Goal: Task Accomplishment & Management: Use online tool/utility

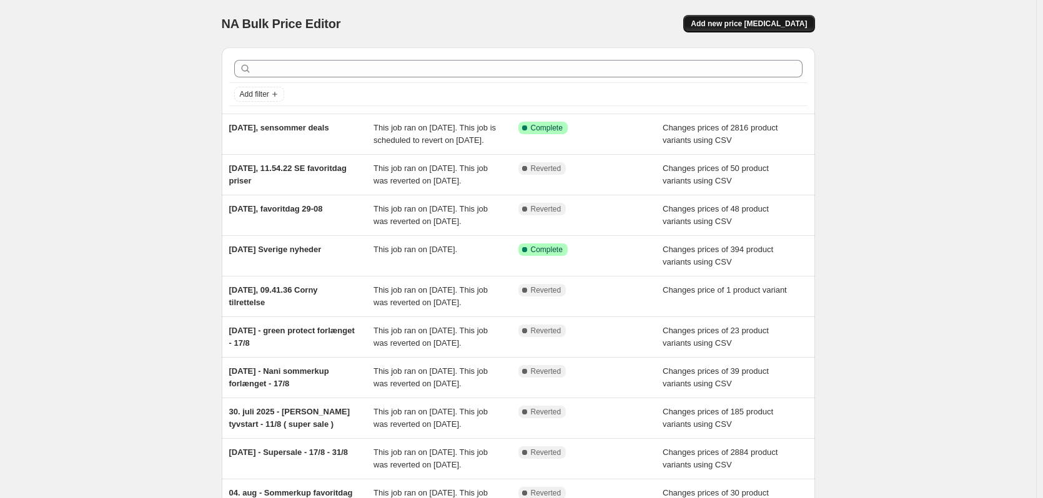
click at [793, 21] on span "Add new price [MEDICAL_DATA]" at bounding box center [749, 24] width 116 height 10
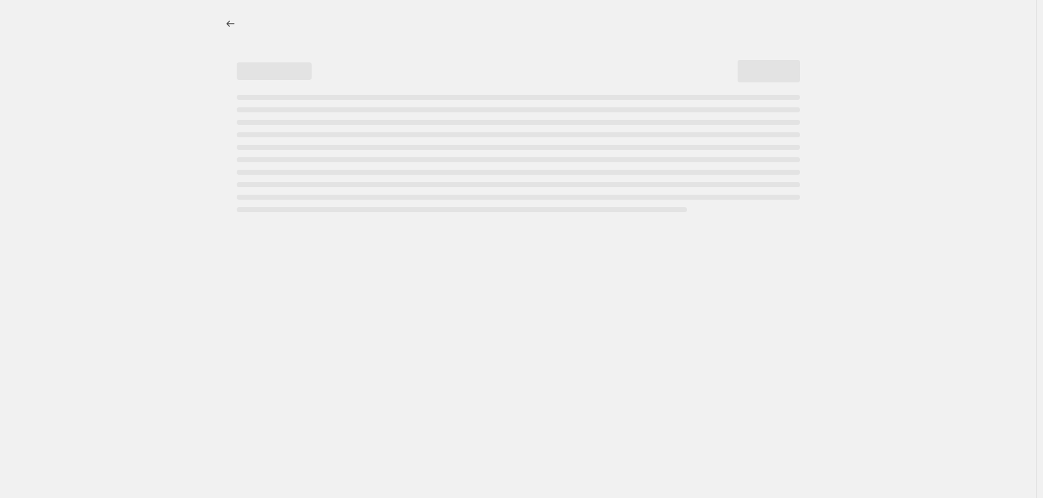
select select "percentage"
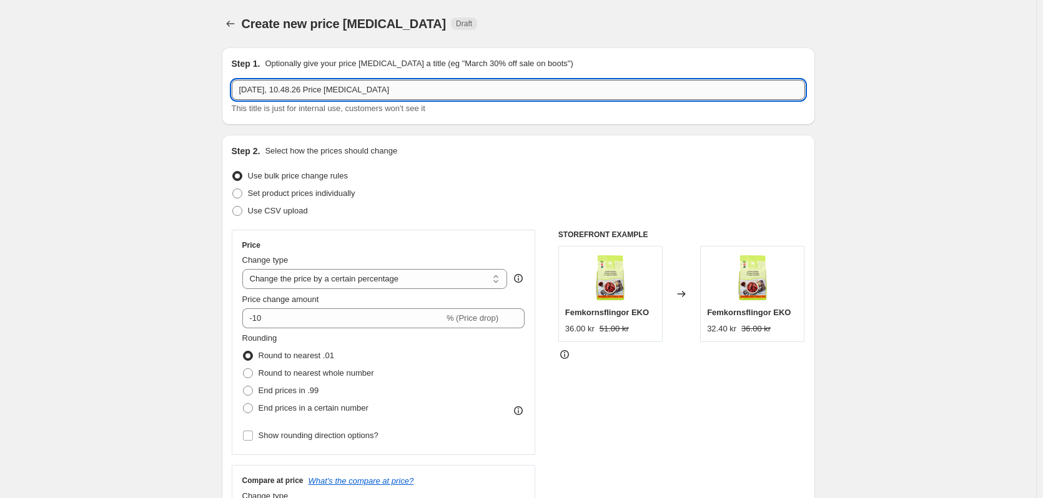
click at [378, 94] on input "[DATE], 10.48.26 Price [MEDICAL_DATA]" at bounding box center [518, 90] width 573 height 20
drag, startPoint x: 391, startPoint y: 89, endPoint x: 285, endPoint y: 100, distance: 106.1
click at [285, 100] on div "[DATE], 10.48.26 Price [MEDICAL_DATA] This title is just for internal use, cust…" at bounding box center [518, 97] width 573 height 35
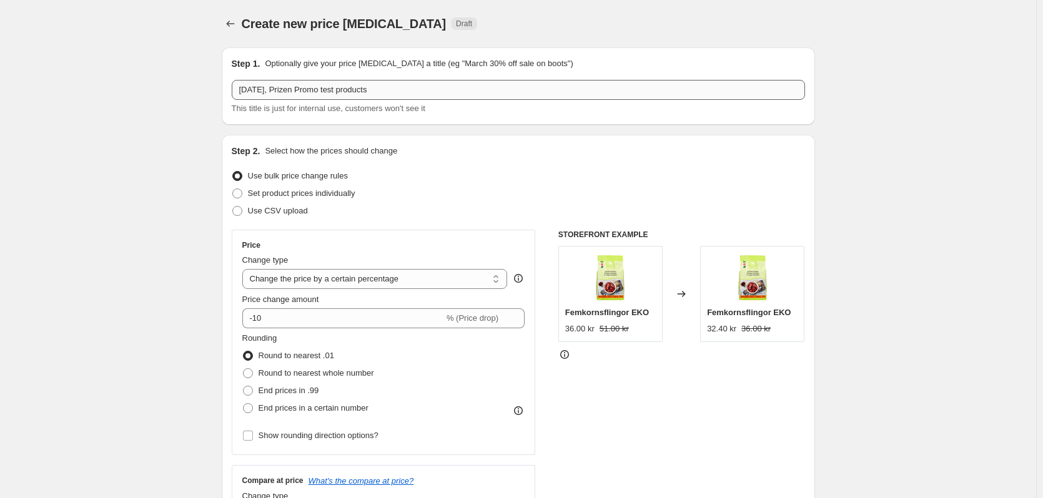
click at [232, 98] on div "Step 1. Optionally give your price [MEDICAL_DATA] a title (eg "March 30% off sa…" at bounding box center [518, 85] width 593 height 77
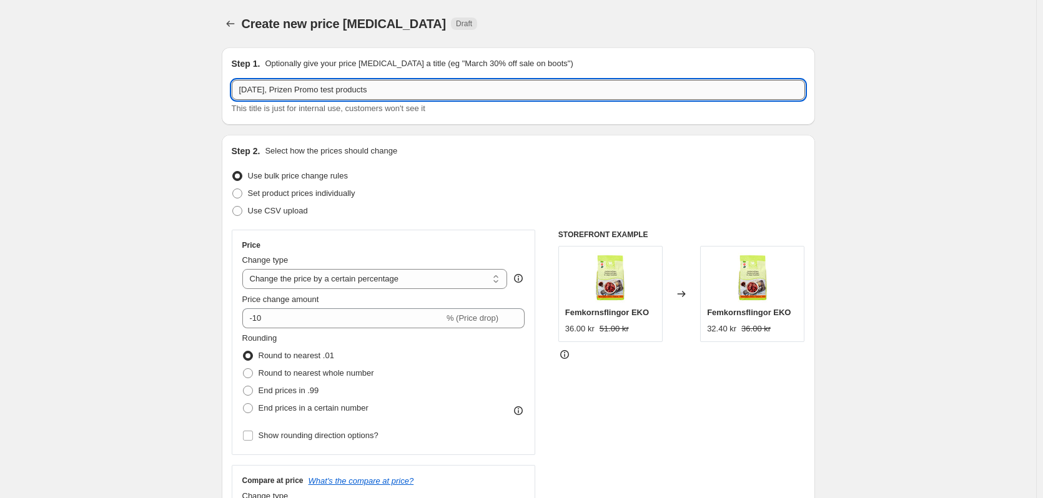
click at [313, 89] on input "[DATE], Prizen Promo test products" at bounding box center [518, 90] width 573 height 20
type input "[DATE], Prizen promo test products"
click at [255, 207] on span "Use CSV upload" at bounding box center [278, 210] width 60 height 9
click at [233, 207] on input "Use CSV upload" at bounding box center [232, 206] width 1 height 1
radio input "true"
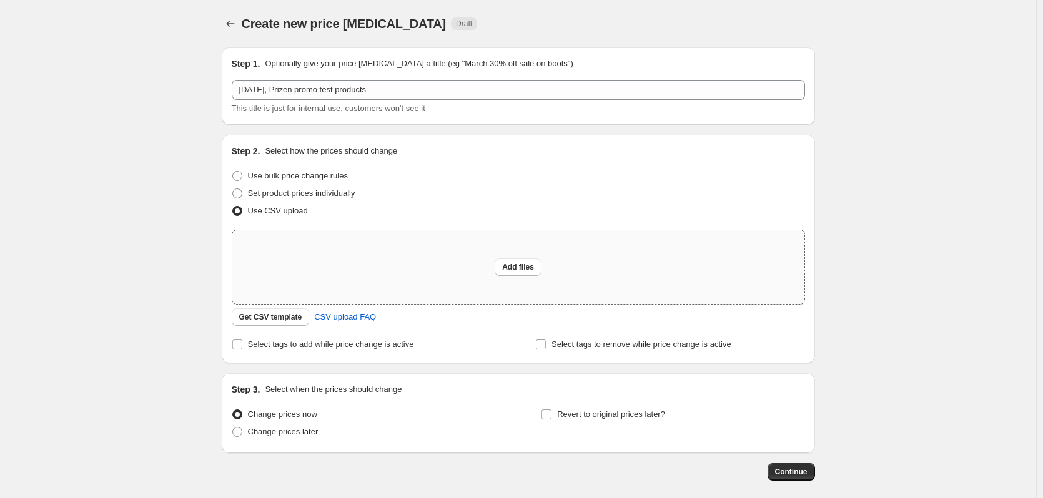
click at [533, 240] on div "Add files" at bounding box center [518, 267] width 572 height 74
type input "C:\fakepath\priser-shopify-09-09-25.csv"
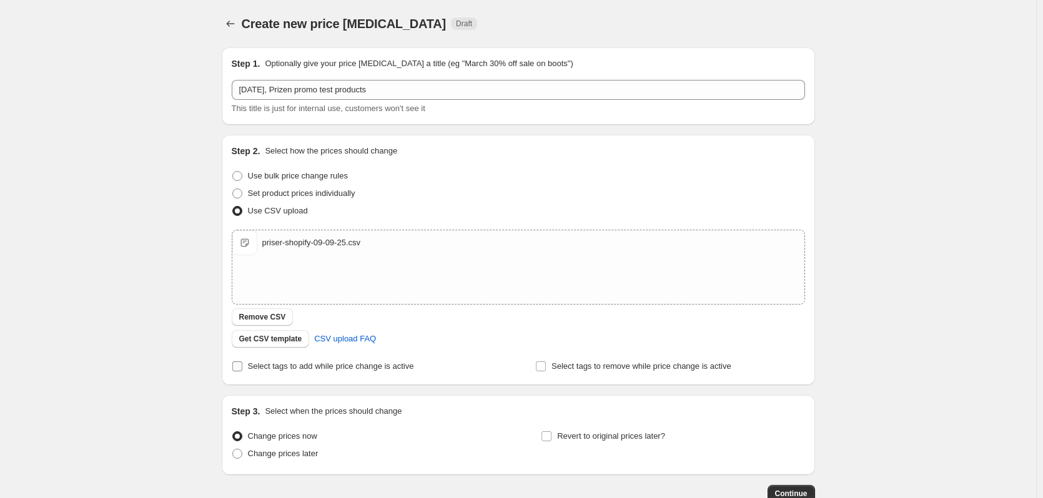
click at [376, 370] on span "Select tags to add while price change is active" at bounding box center [331, 366] width 166 height 9
click at [242, 370] on input "Select tags to add while price change is active" at bounding box center [237, 367] width 10 height 10
checkbox input "true"
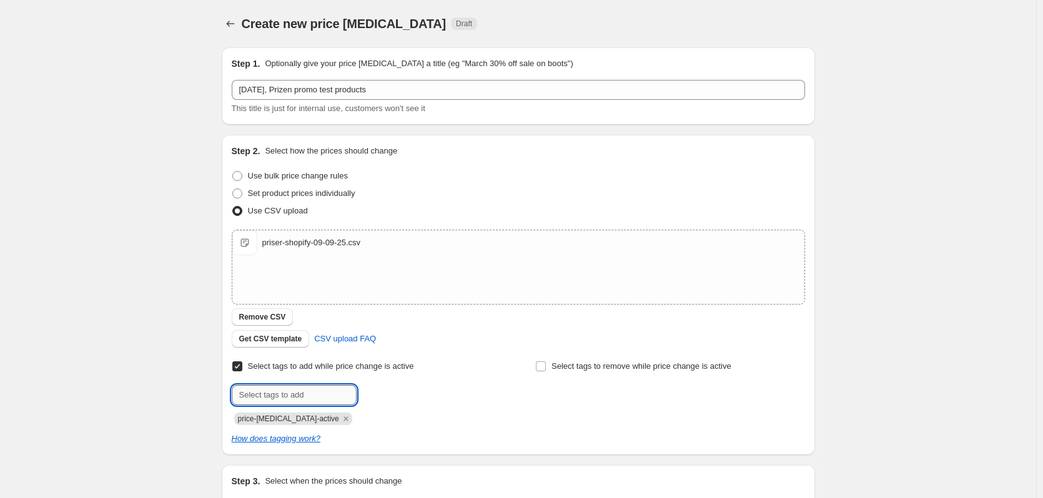
click at [332, 392] on input "text" at bounding box center [294, 395] width 125 height 20
drag, startPoint x: 413, startPoint y: 390, endPoint x: 421, endPoint y: 392, distance: 8.8
click at [413, 390] on div at bounding box center [366, 395] width 269 height 20
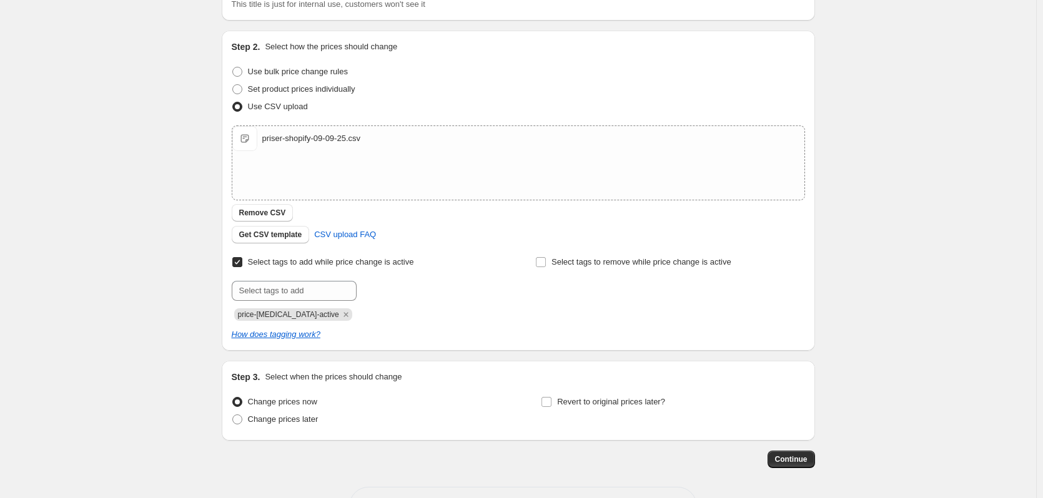
scroll to position [150, 0]
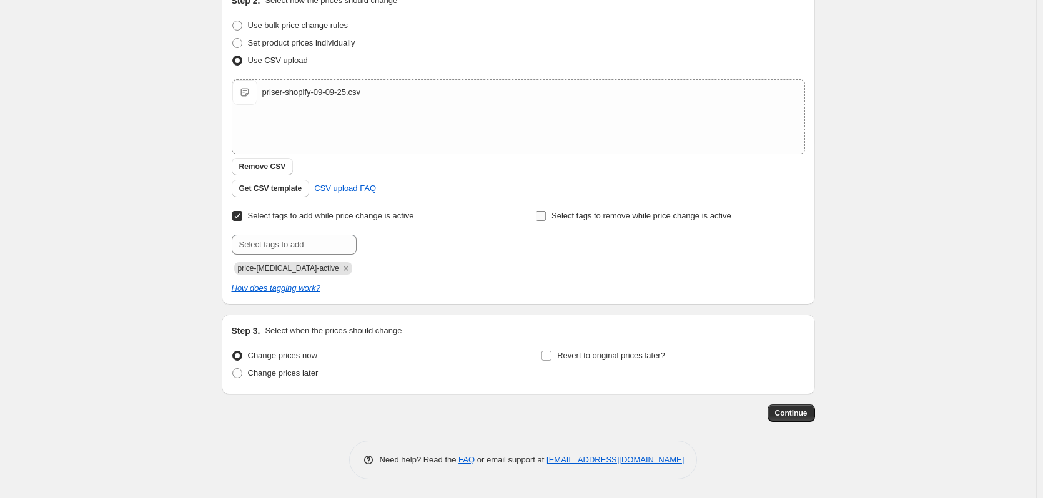
click at [564, 223] on label "Select tags to remove while price change is active" at bounding box center [633, 215] width 196 height 17
click at [546, 221] on input "Select tags to remove while price change is active" at bounding box center [541, 216] width 10 height 10
checkbox input "true"
drag, startPoint x: 566, startPoint y: 244, endPoint x: 573, endPoint y: 245, distance: 6.4
click at [566, 244] on input "text" at bounding box center [597, 245] width 125 height 20
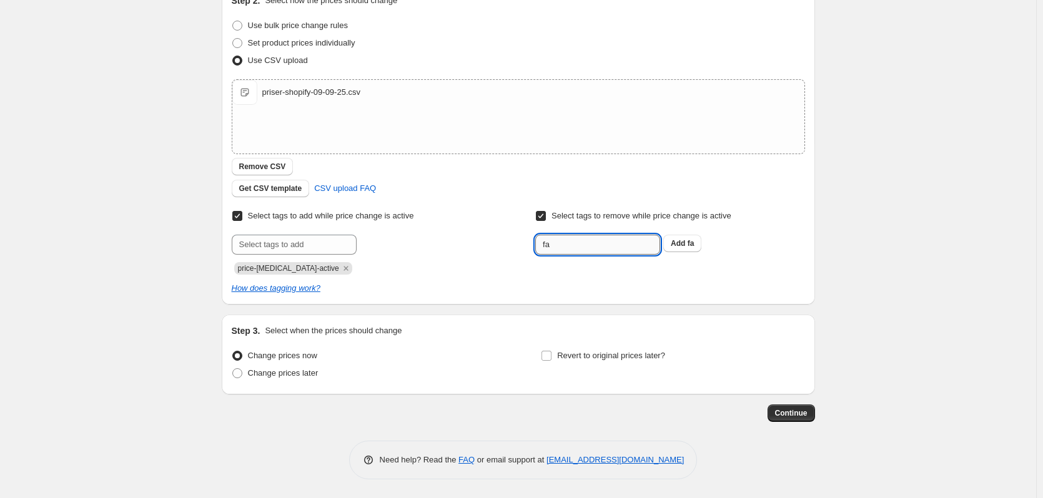
type input "fast-lagt-pris"
click at [506, 292] on div "How does tagging work?" at bounding box center [518, 288] width 573 height 12
click at [644, 358] on span "Revert to original prices later?" at bounding box center [611, 355] width 108 height 9
click at [551, 358] on input "Revert to original prices later?" at bounding box center [546, 356] width 10 height 10
checkbox input "true"
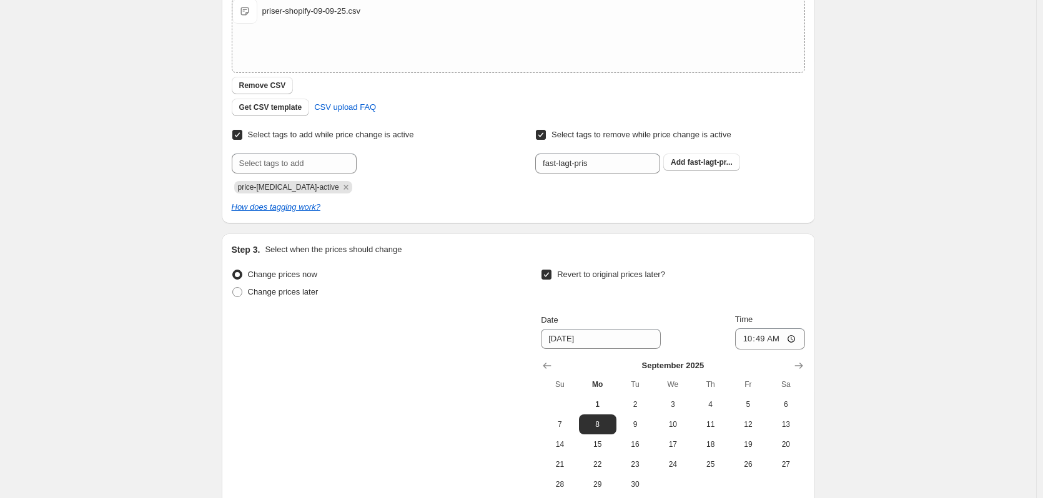
scroll to position [364, 0]
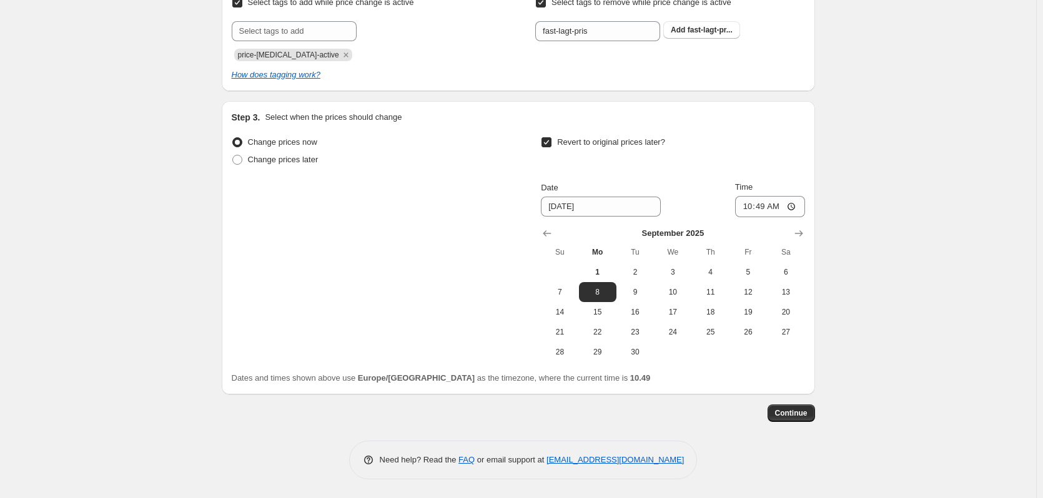
click at [456, 307] on div "Change prices now Change prices later Revert to original prices later? Date [DA…" at bounding box center [518, 248] width 573 height 229
click at [556, 312] on span "14" at bounding box center [559, 312] width 27 height 10
type input "[DATE]"
click at [767, 204] on input "10:49" at bounding box center [770, 206] width 70 height 21
type input "23:59"
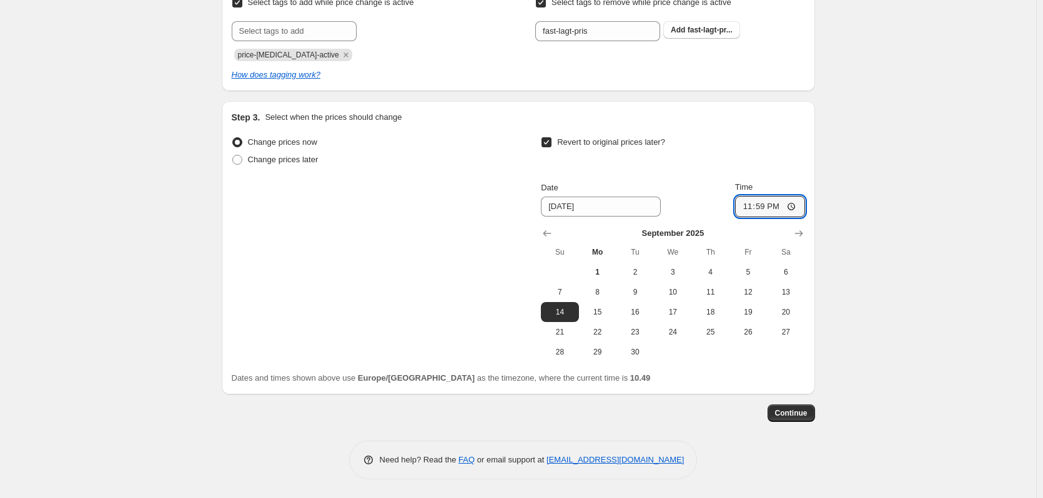
click at [980, 230] on div "Create new price [MEDICAL_DATA]. This page is ready Create new price [MEDICAL_D…" at bounding box center [518, 67] width 1036 height 862
click at [783, 419] on button "Continue" at bounding box center [790, 413] width 47 height 17
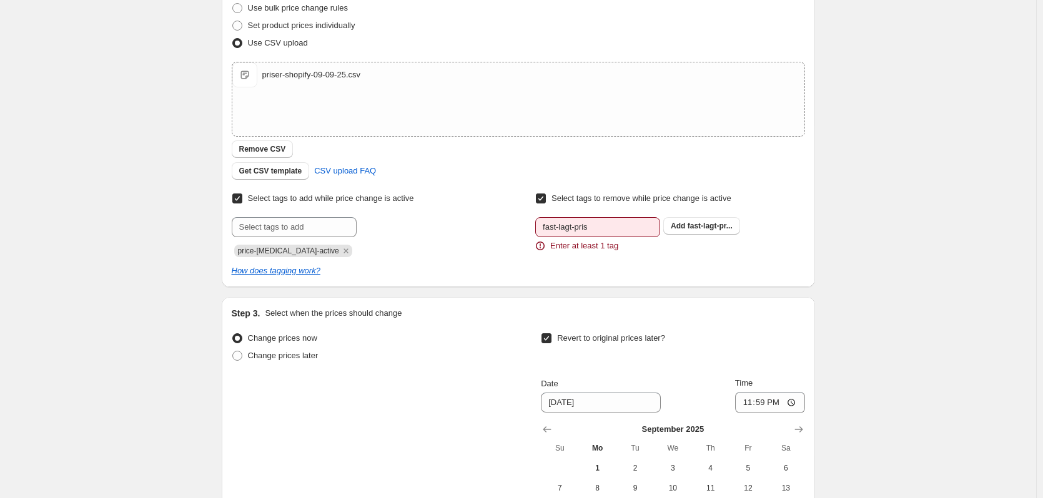
scroll to position [250, 0]
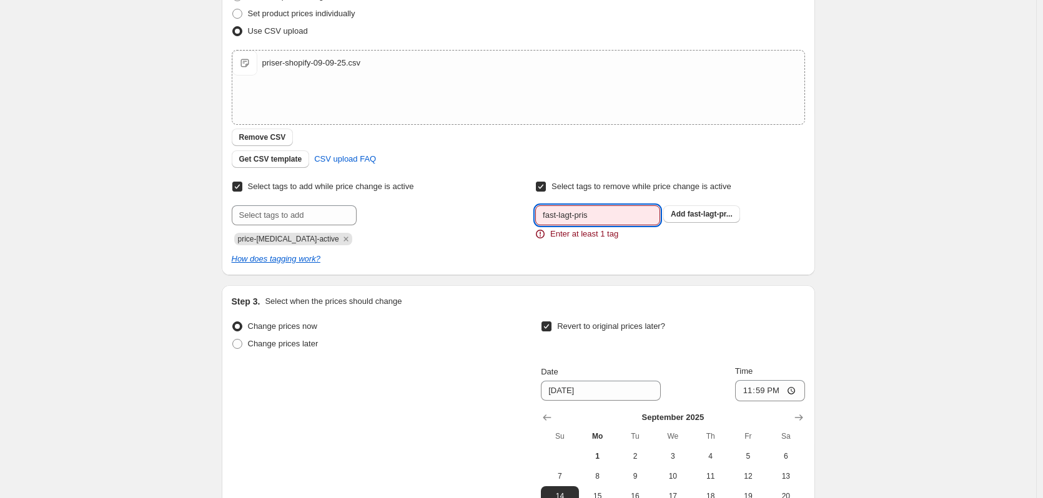
click at [615, 222] on input "fast-lagt-pris" at bounding box center [597, 215] width 125 height 20
click at [707, 217] on span "fast-lagt-pr..." at bounding box center [709, 214] width 45 height 9
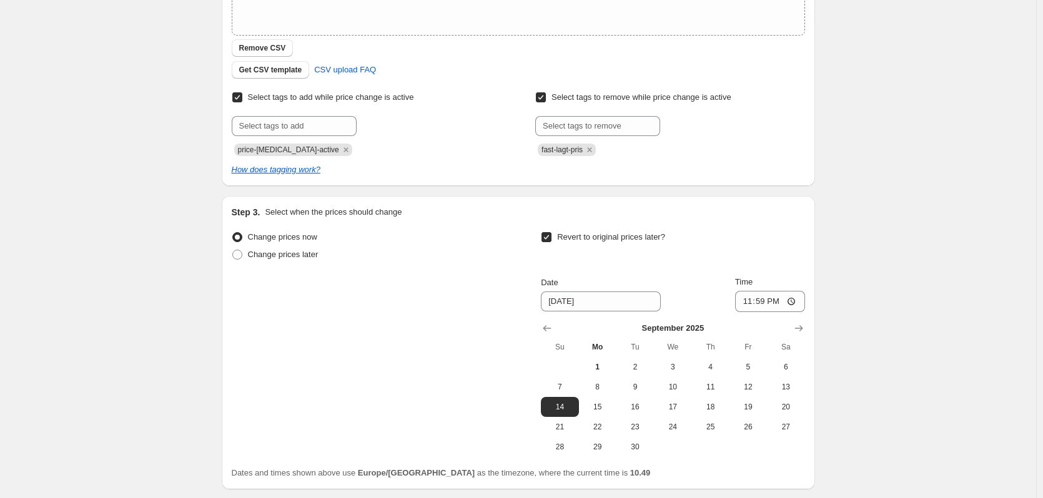
scroll to position [364, 0]
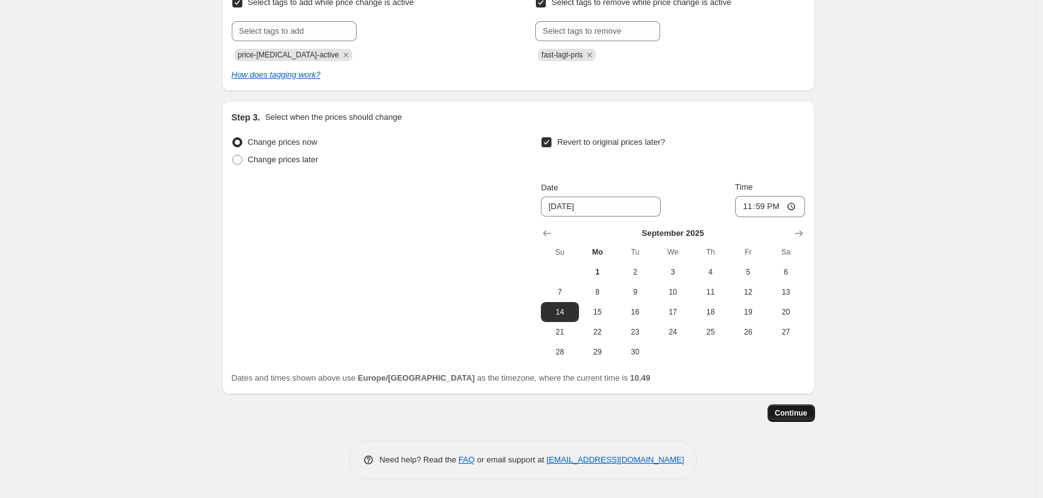
click at [807, 416] on span "Continue" at bounding box center [791, 413] width 32 height 10
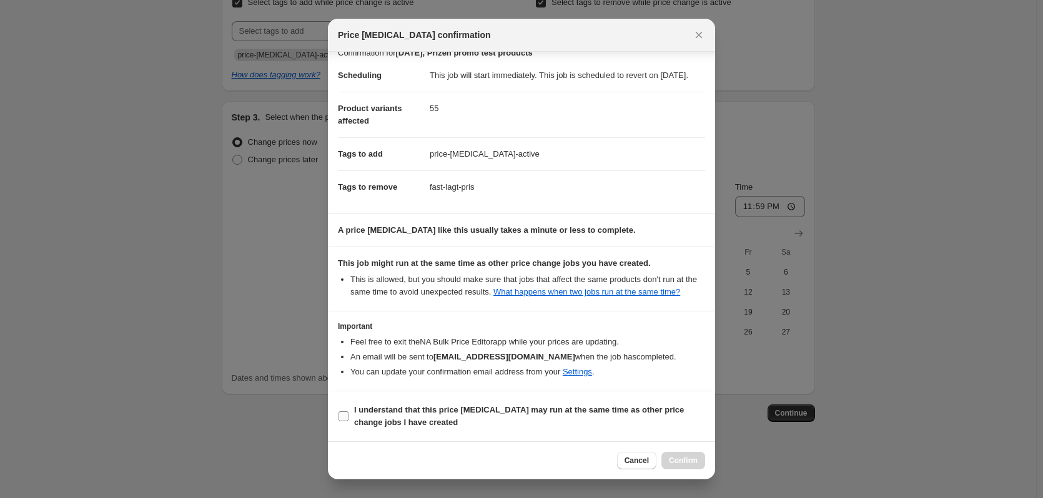
scroll to position [27, 0]
click at [355, 416] on b "I understand that this price [MEDICAL_DATA] may run at the same time as other p…" at bounding box center [519, 416] width 330 height 22
click at [348, 416] on input "I understand that this price [MEDICAL_DATA] may run at the same time as other p…" at bounding box center [343, 416] width 10 height 10
checkbox input "true"
click at [698, 465] on button "Confirm" at bounding box center [683, 460] width 44 height 17
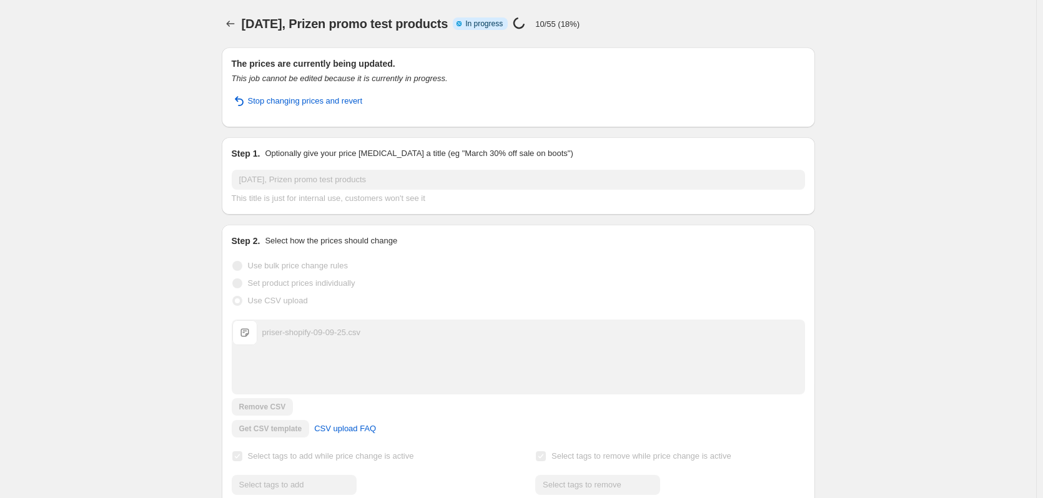
click at [999, 172] on div "[DATE], Prizen promo test products. This page is ready [DATE], Prizen promo tes…" at bounding box center [518, 462] width 1036 height 925
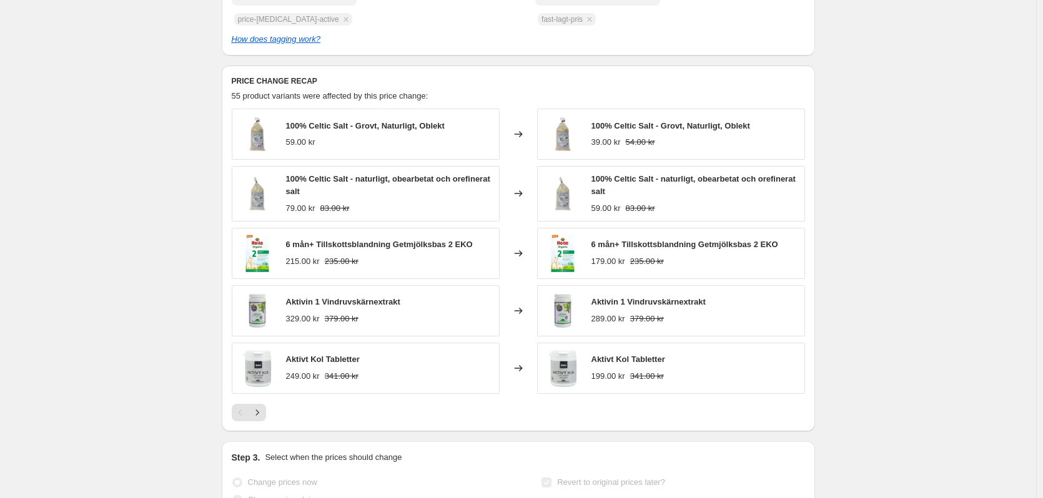
scroll to position [500, 0]
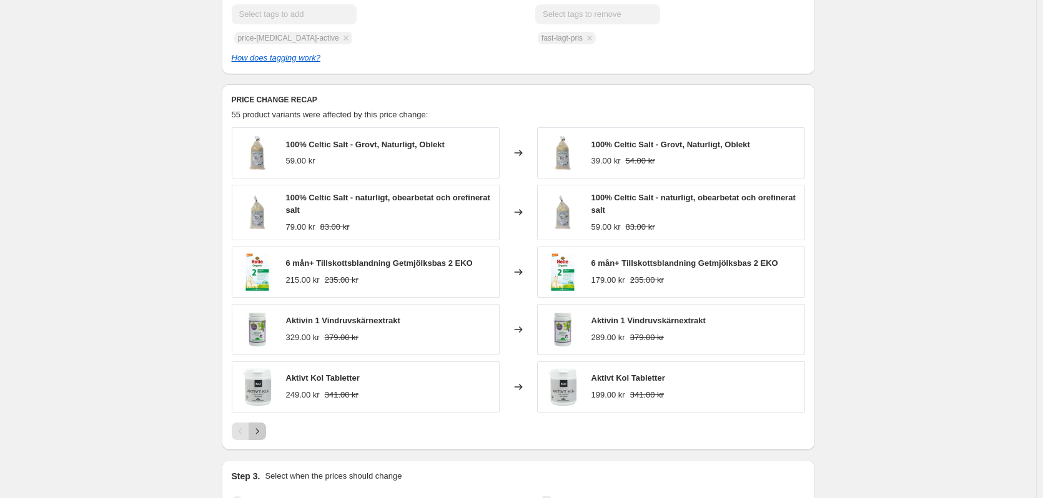
click at [259, 440] on button "Next" at bounding box center [257, 431] width 17 height 17
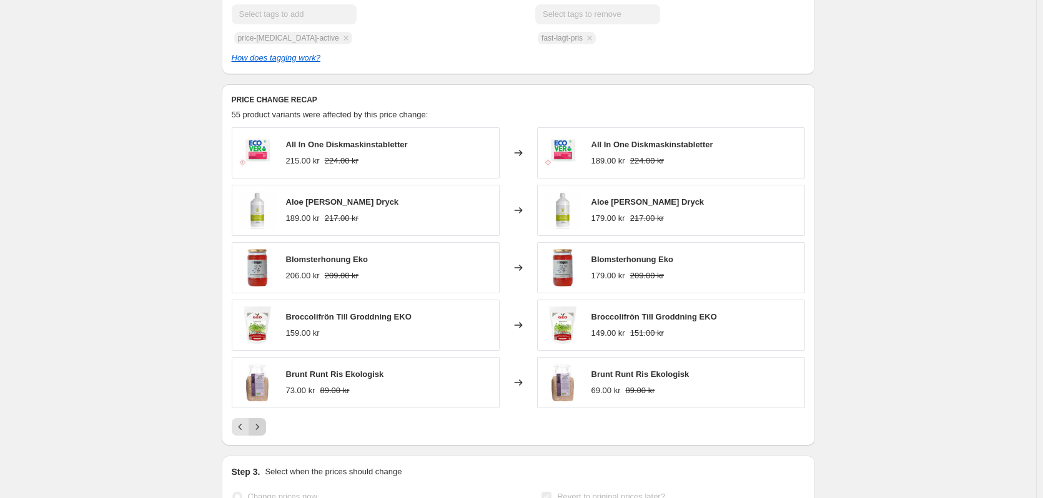
click at [259, 433] on icon "Next" at bounding box center [257, 427] width 12 height 12
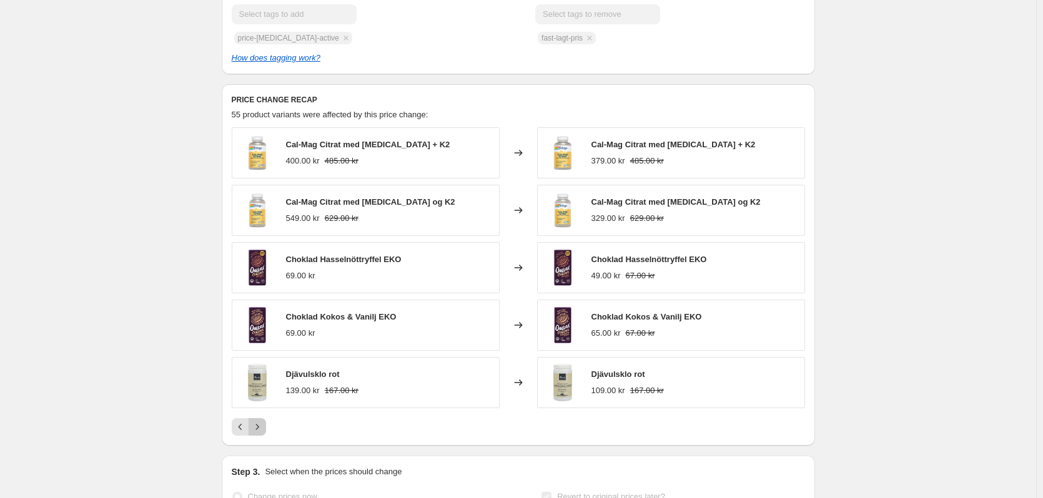
click at [264, 433] on icon "Next" at bounding box center [257, 427] width 12 height 12
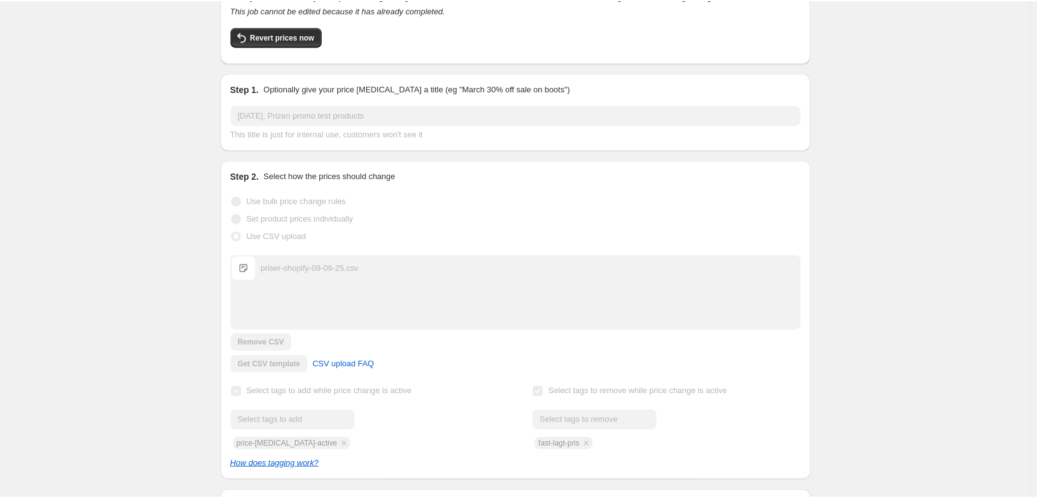
scroll to position [0, 0]
